Goal: Task Accomplishment & Management: Complete application form

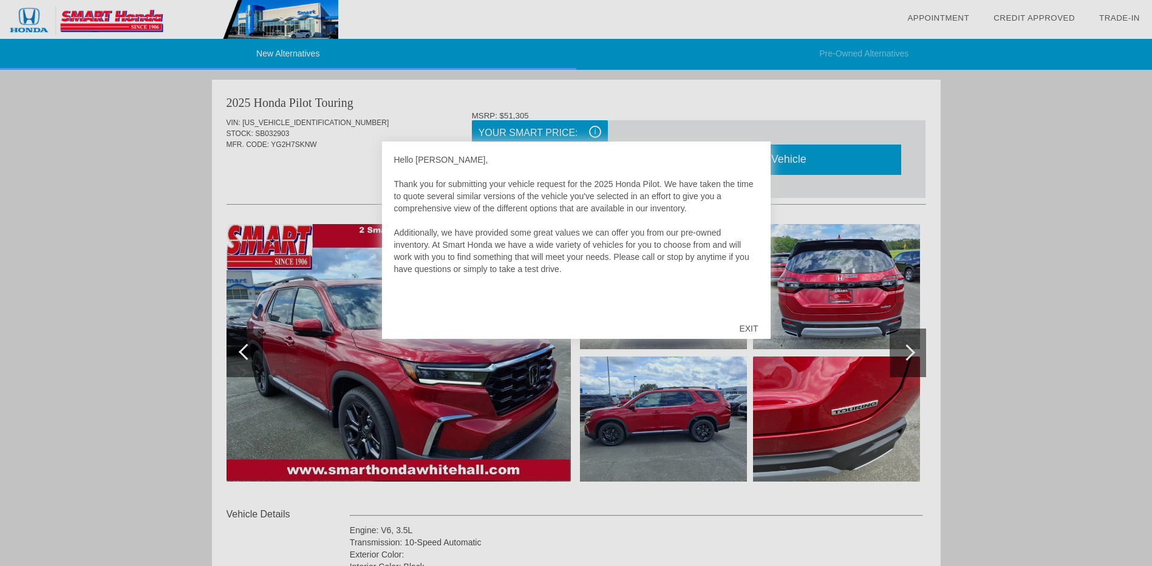
click at [753, 325] on div "EXIT" at bounding box center [748, 328] width 43 height 36
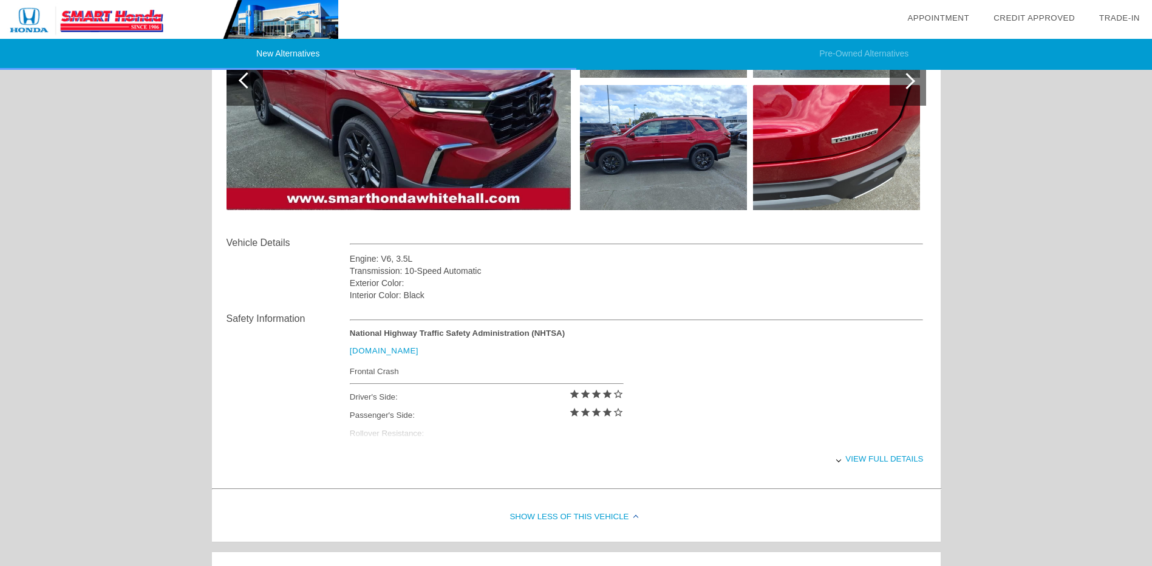
scroll to position [85, 0]
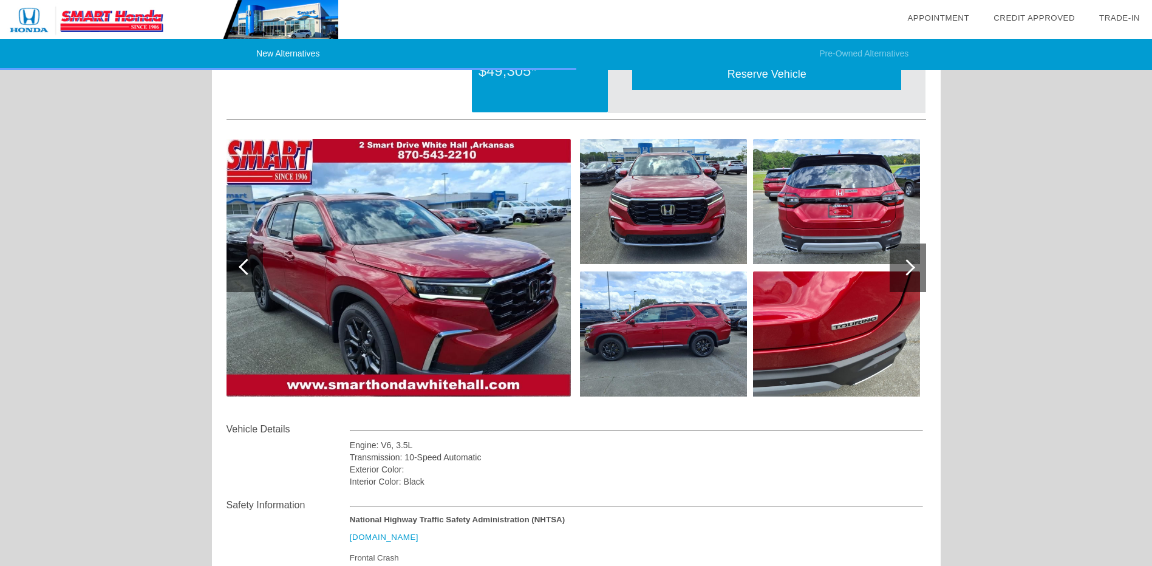
click at [912, 269] on div at bounding box center [907, 267] width 16 height 16
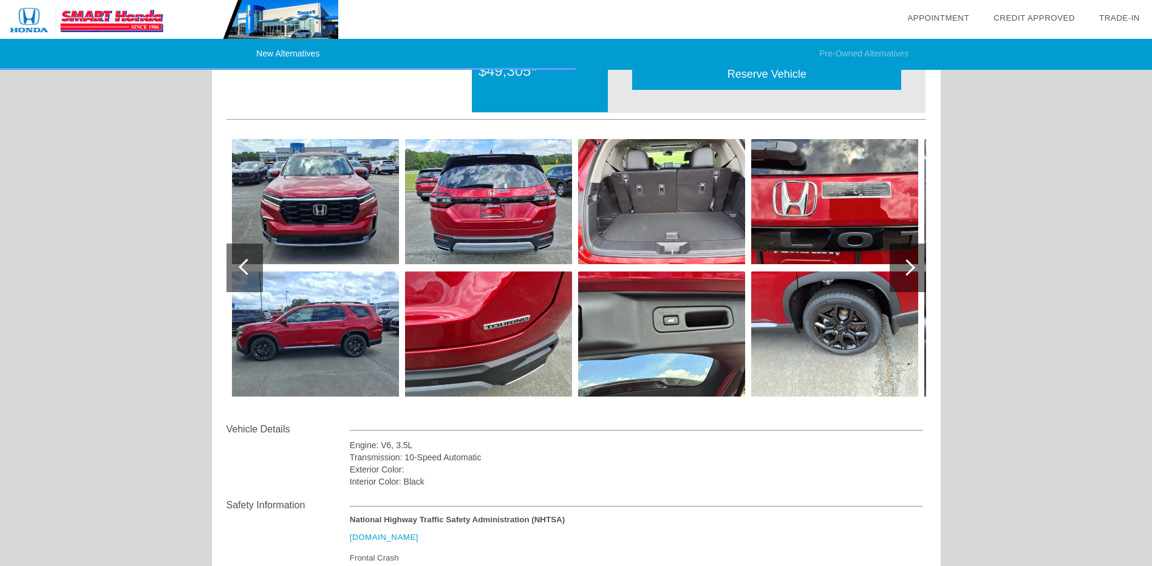
click at [912, 269] on div at bounding box center [907, 267] width 16 height 16
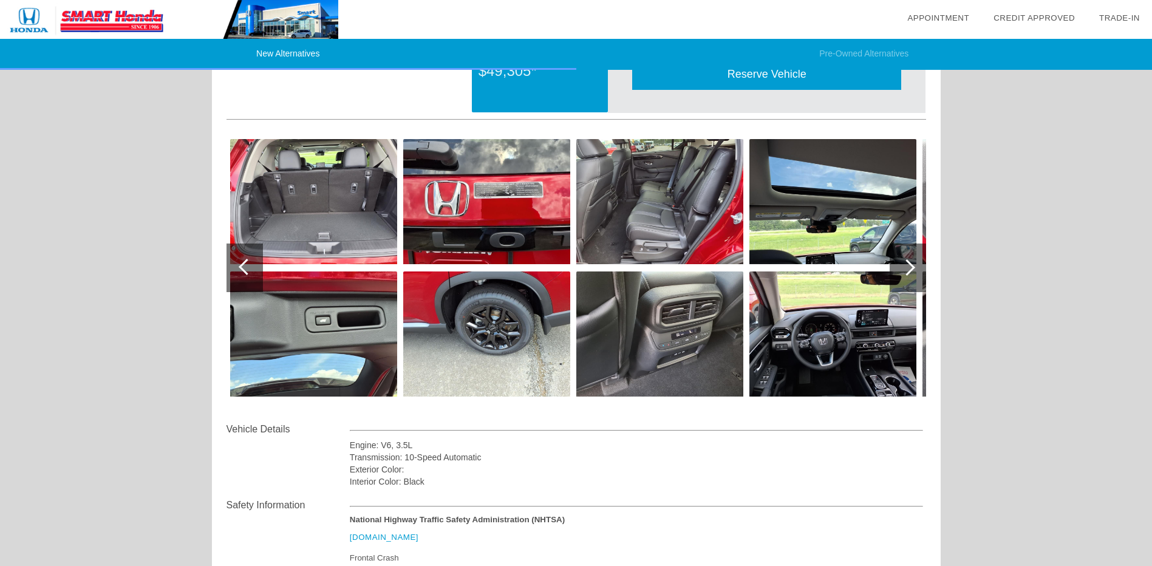
click at [911, 267] on div at bounding box center [907, 267] width 16 height 16
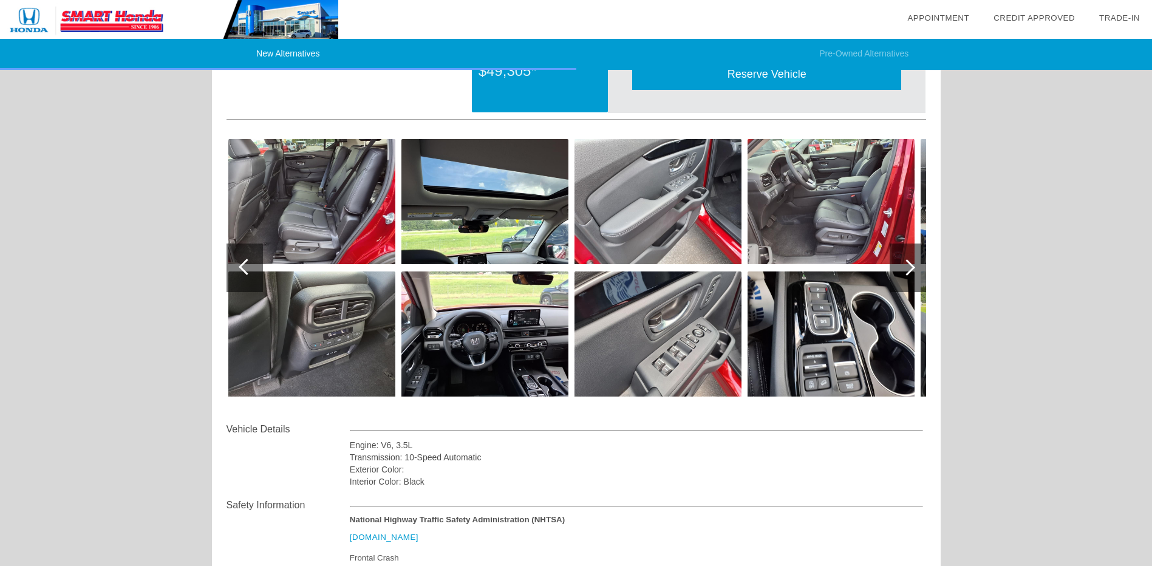
click at [911, 267] on div at bounding box center [907, 267] width 16 height 16
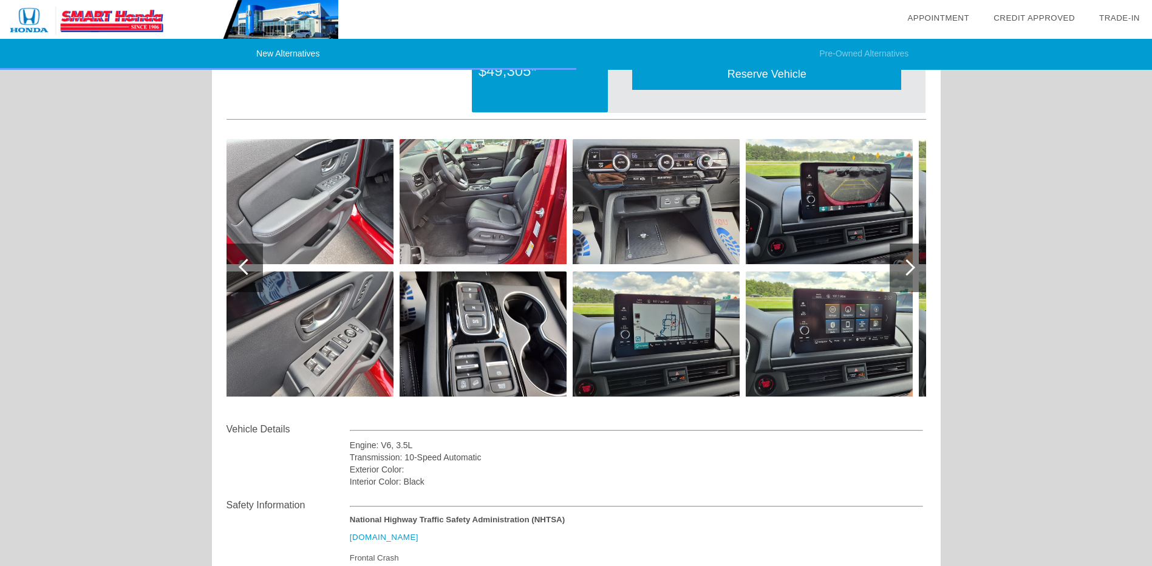
click at [911, 267] on div at bounding box center [907, 267] width 16 height 16
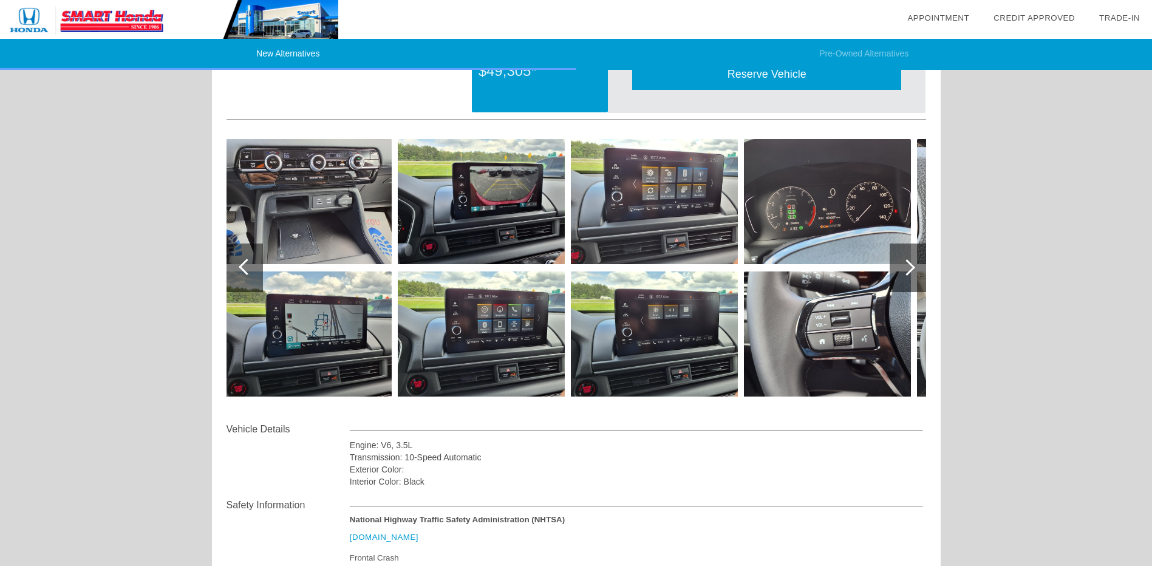
click at [911, 267] on div at bounding box center [907, 267] width 16 height 16
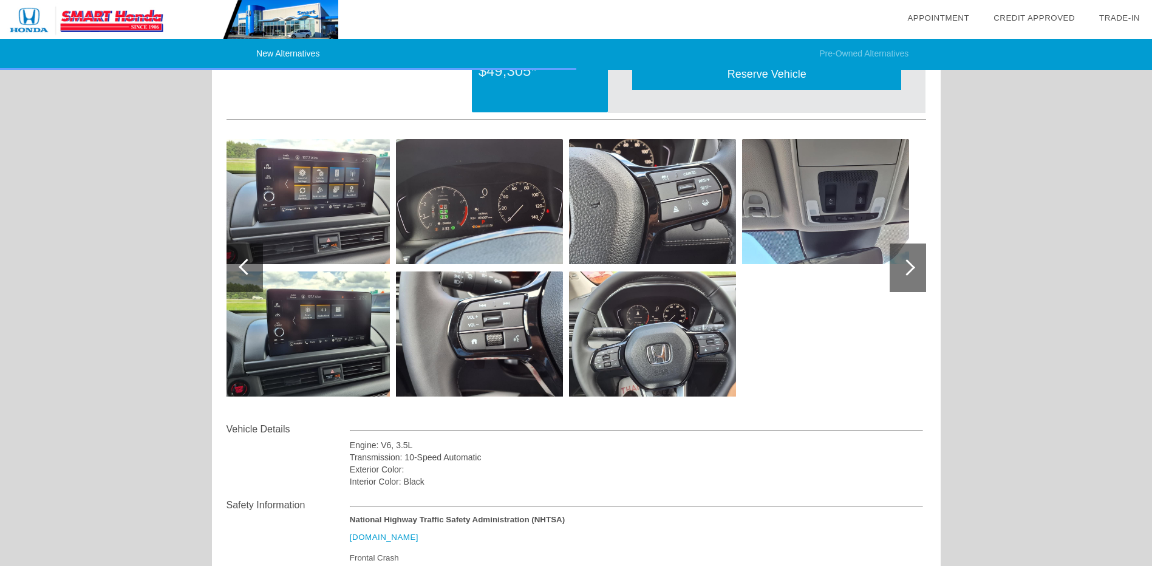
click at [911, 267] on div at bounding box center [907, 267] width 16 height 16
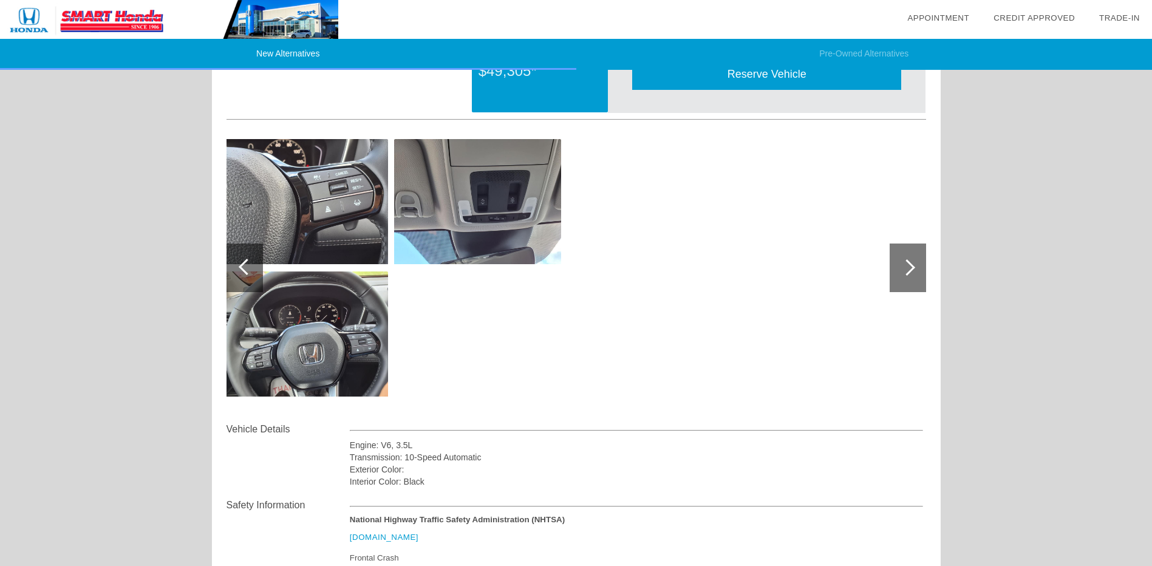
click at [239, 269] on div at bounding box center [245, 268] width 36 height 49
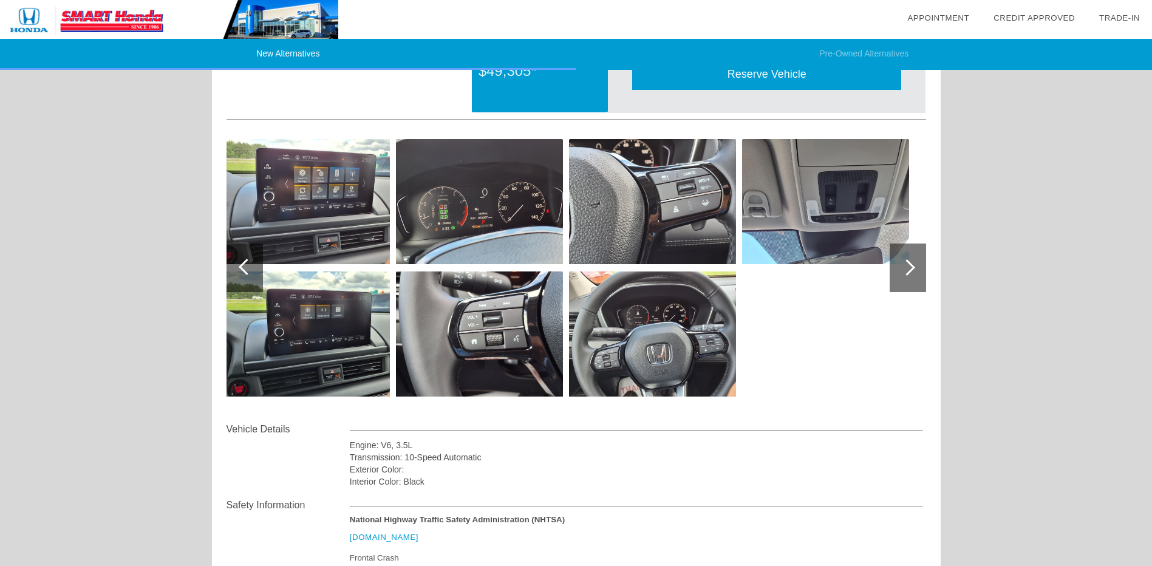
click at [248, 269] on div at bounding box center [247, 267] width 16 height 16
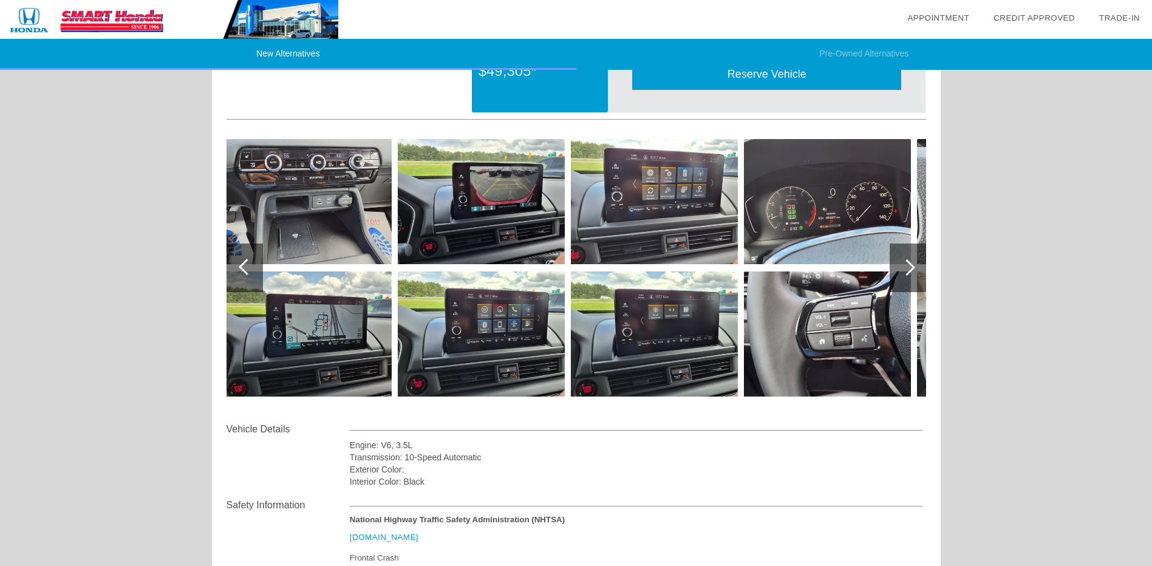
click at [248, 269] on div at bounding box center [247, 267] width 16 height 16
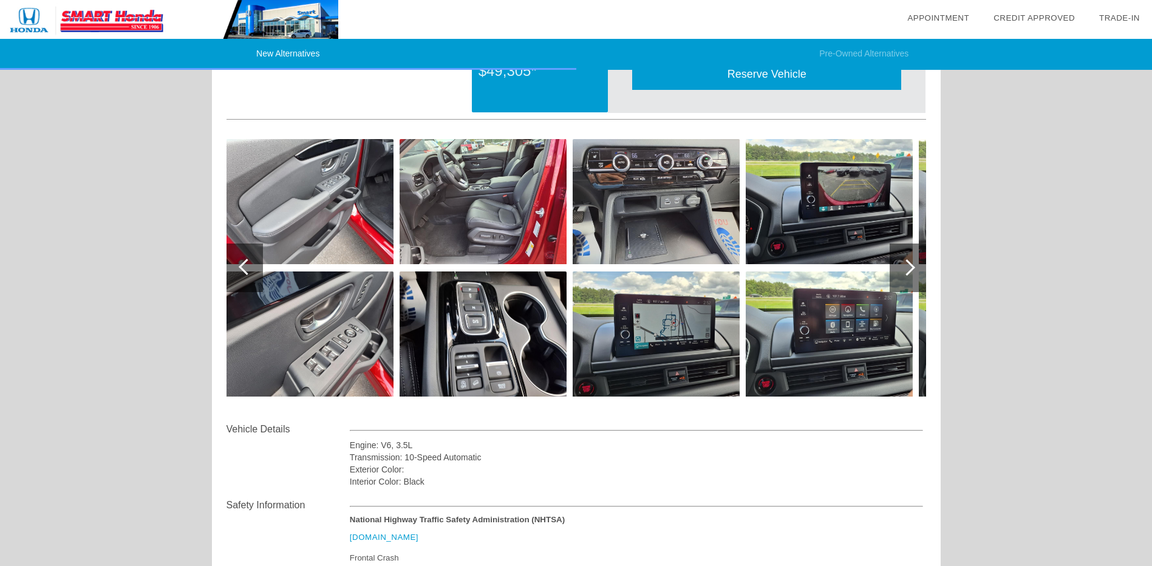
click at [248, 269] on div at bounding box center [247, 267] width 16 height 16
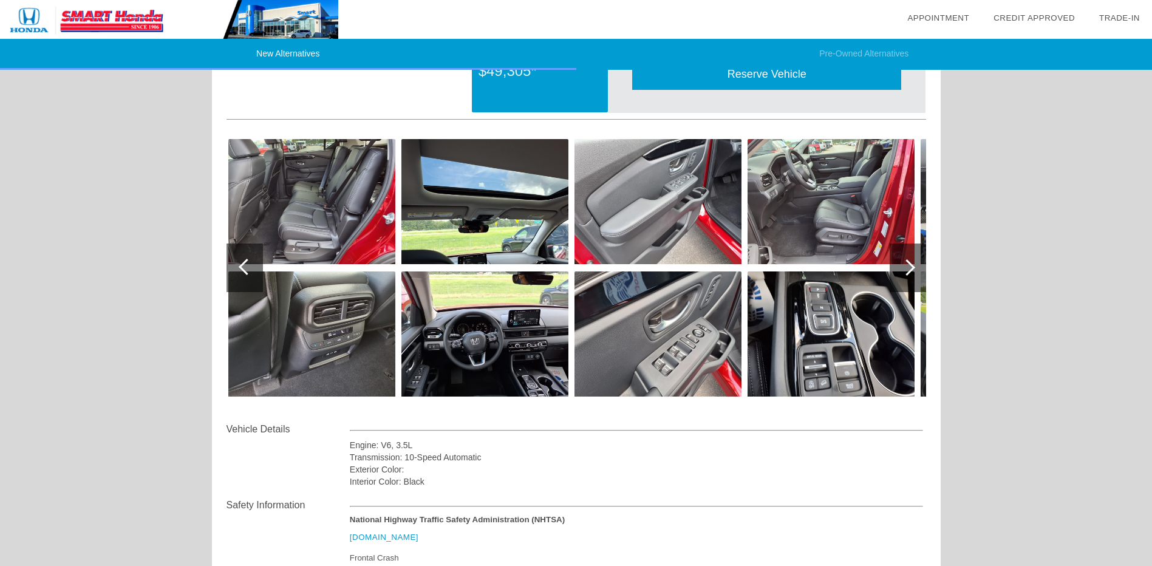
click at [248, 269] on div at bounding box center [247, 267] width 16 height 16
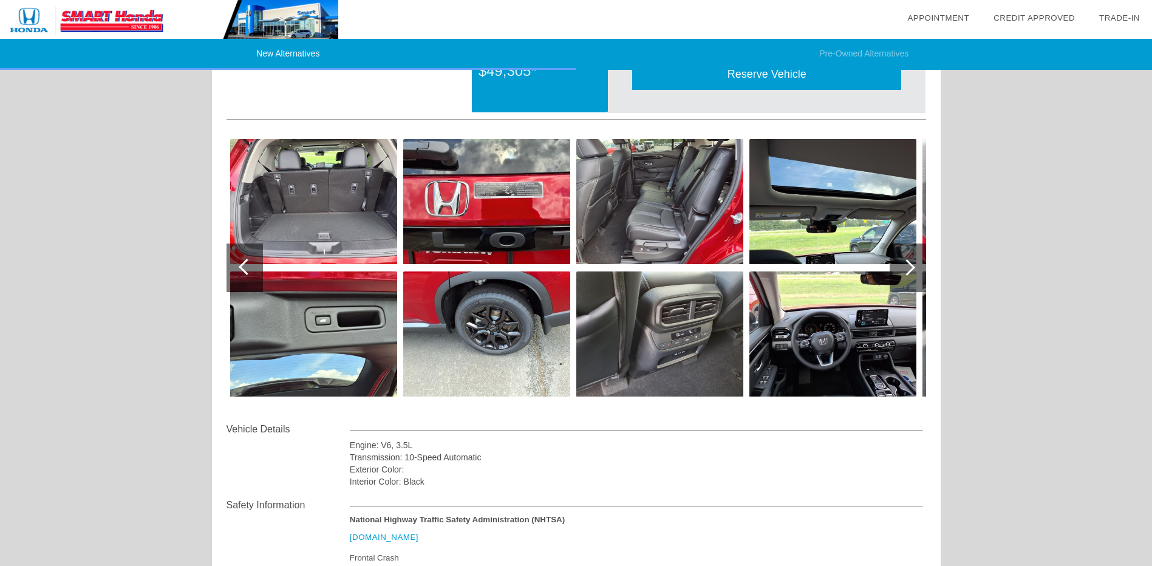
click at [248, 269] on div at bounding box center [247, 267] width 16 height 16
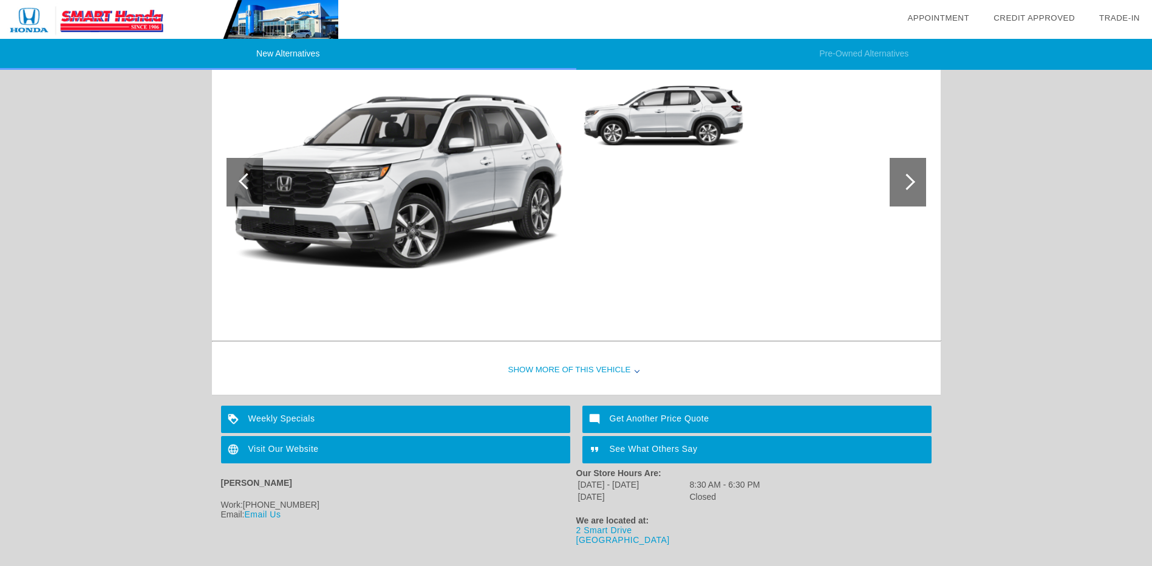
scroll to position [935, 0]
